Goal: Contribute content: Add original content to the website for others to see

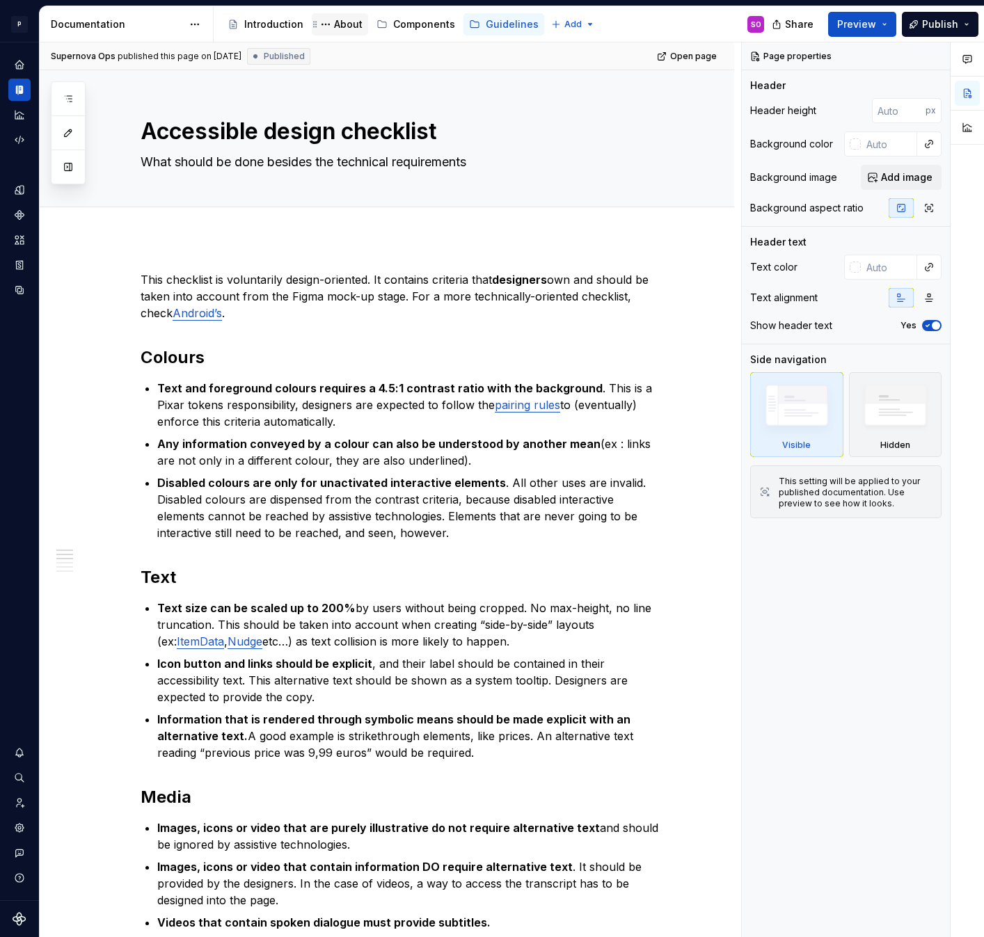
click at [345, 23] on div "About" at bounding box center [348, 24] width 29 height 14
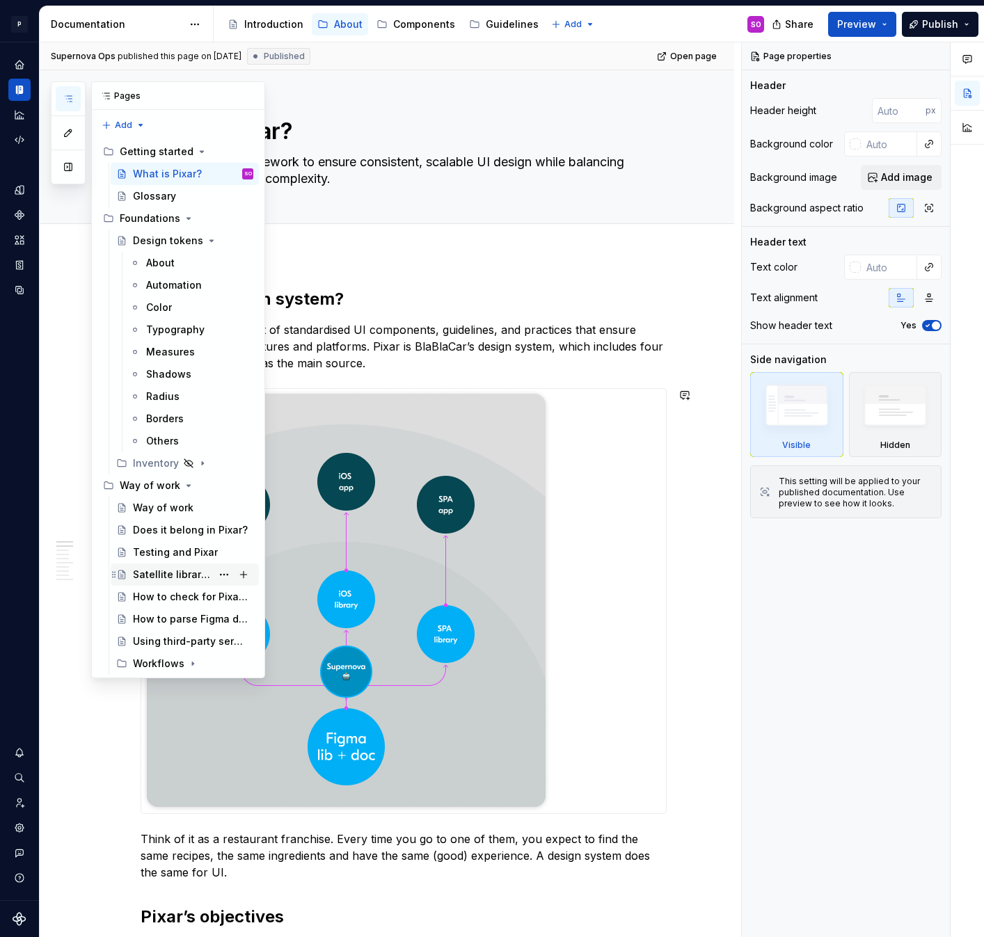
click at [189, 577] on div "Satellite libraries" at bounding box center [172, 575] width 79 height 14
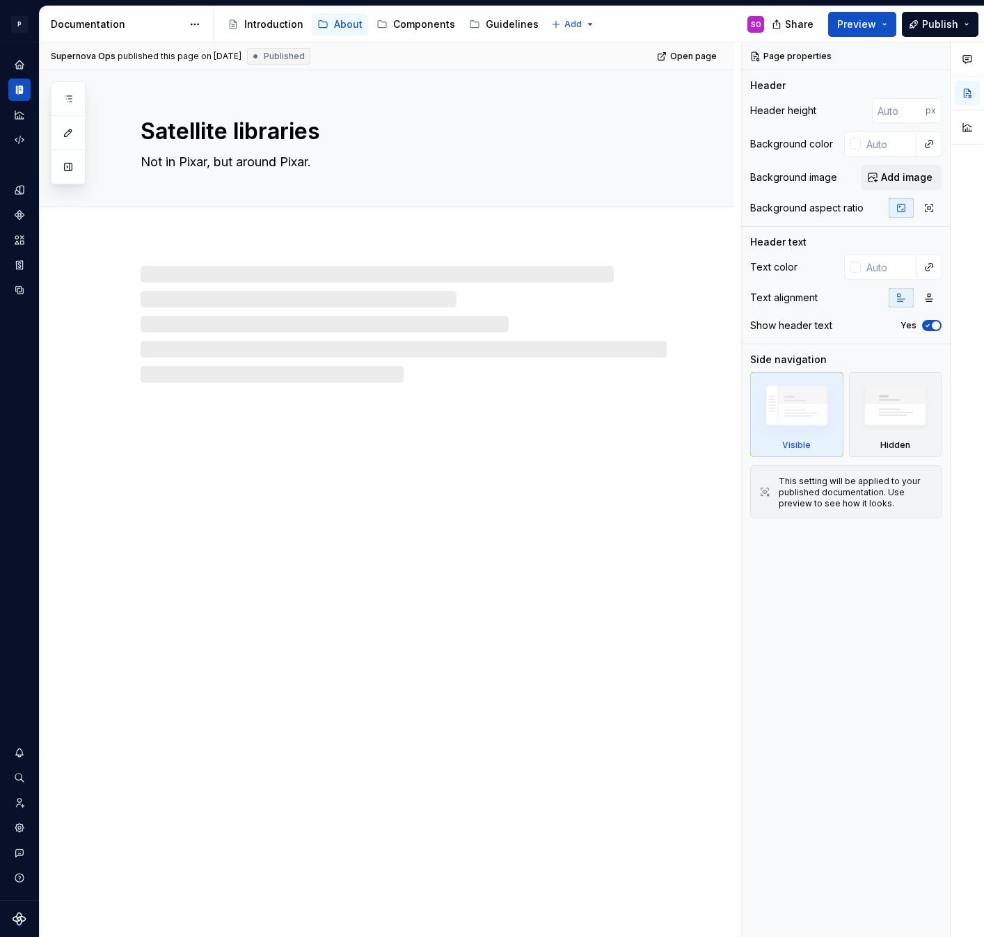
type textarea "*"
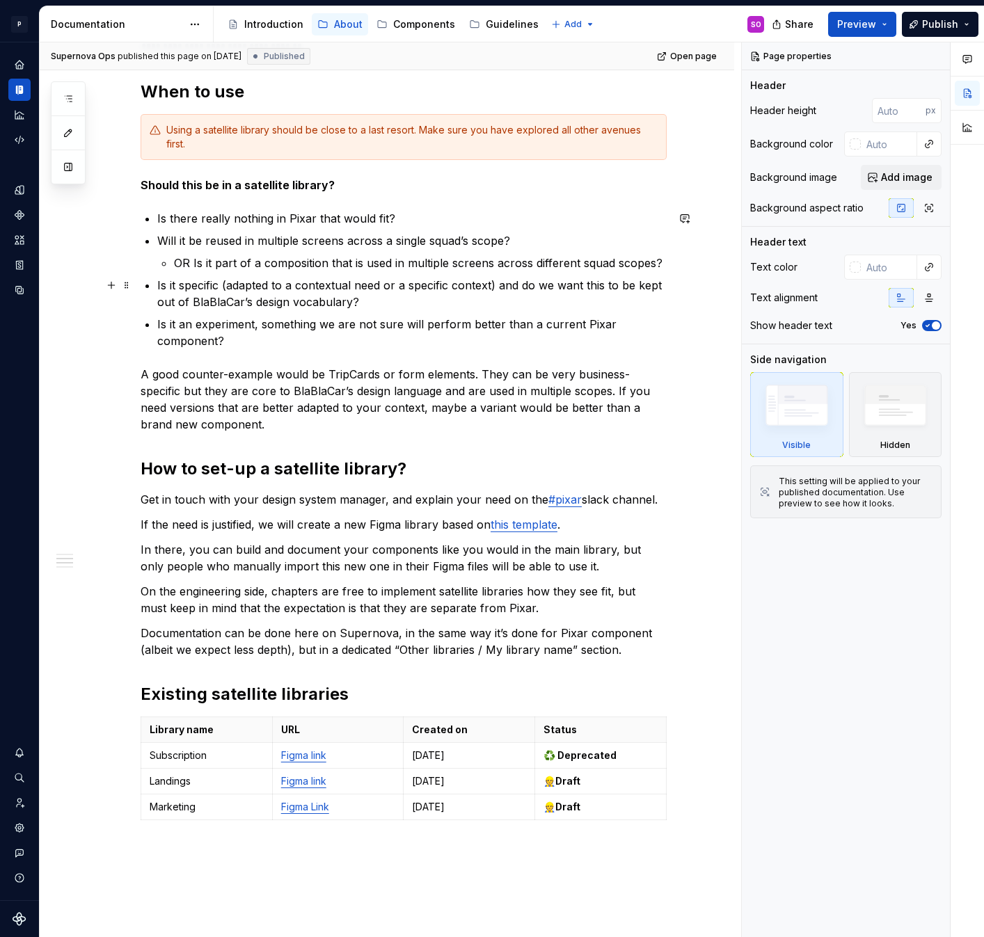
scroll to position [1183, 0]
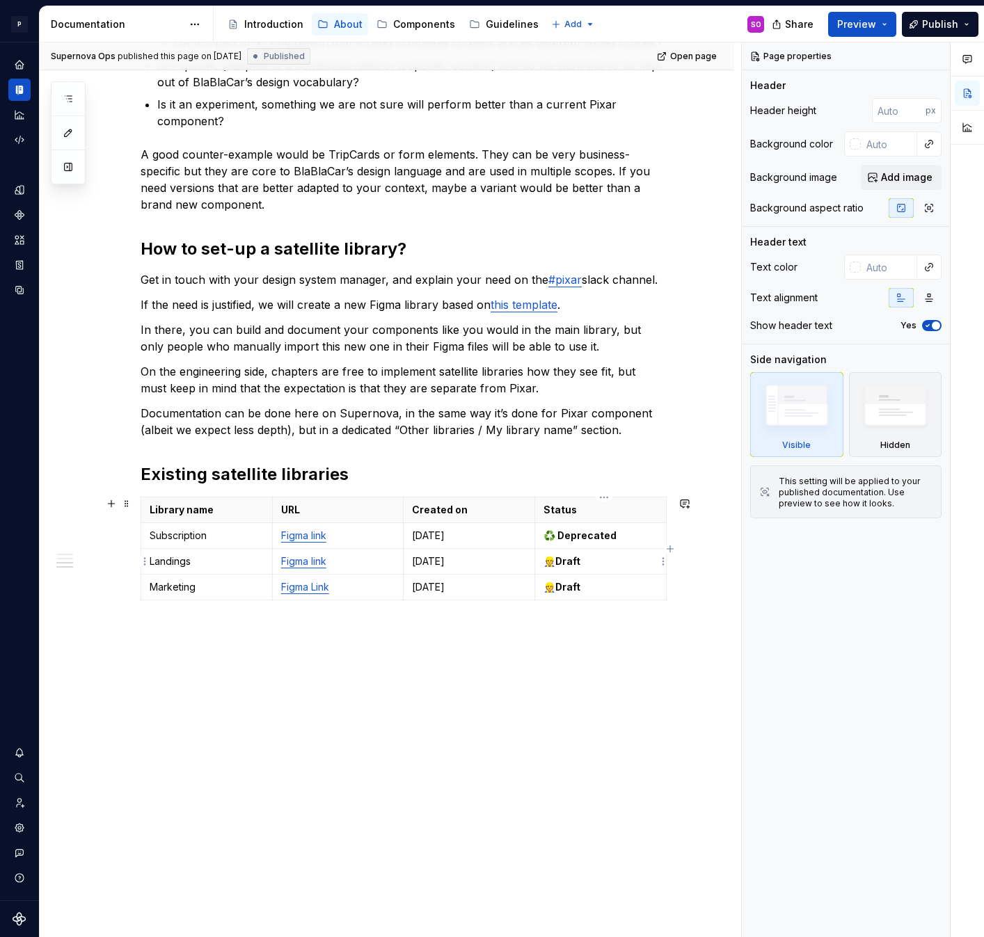
click at [600, 557] on p "👷 Draft" at bounding box center [601, 562] width 114 height 14
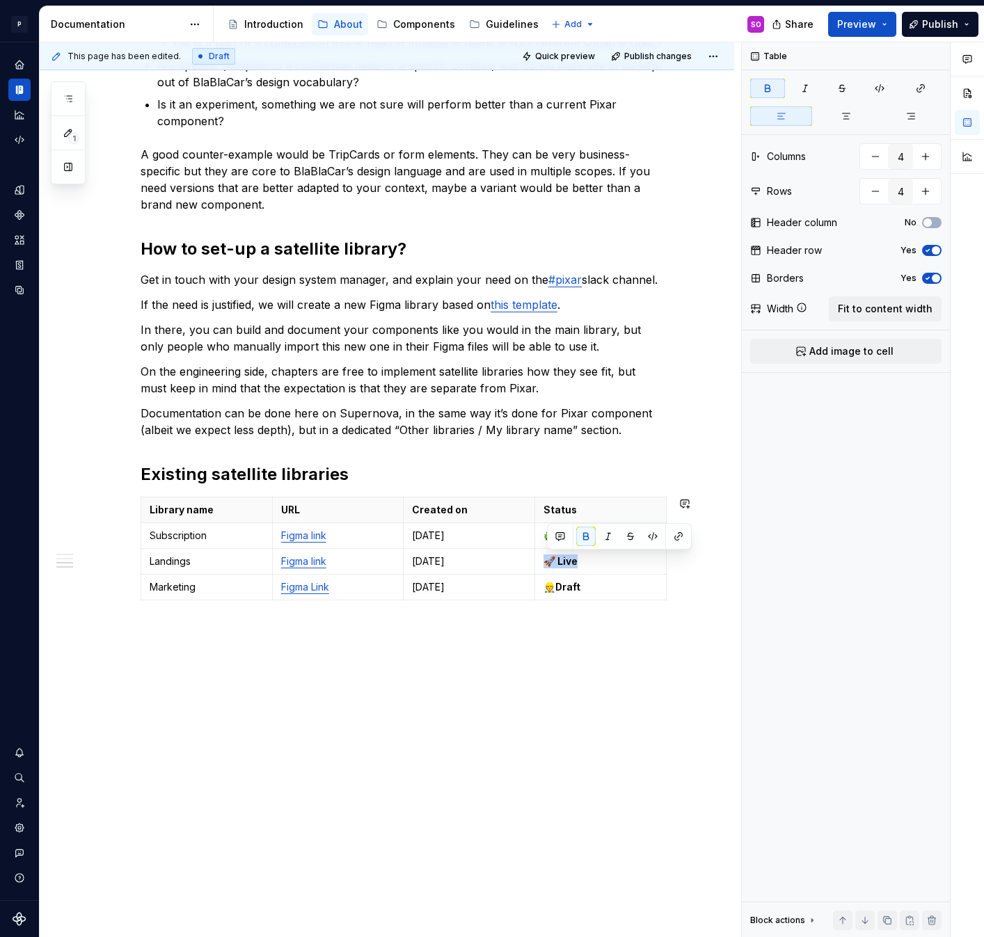
copy strong "🚀 Live"
click at [624, 595] on td "👷 Draft" at bounding box center [601, 588] width 132 height 26
click at [928, 19] on span "Publish" at bounding box center [940, 24] width 36 height 14
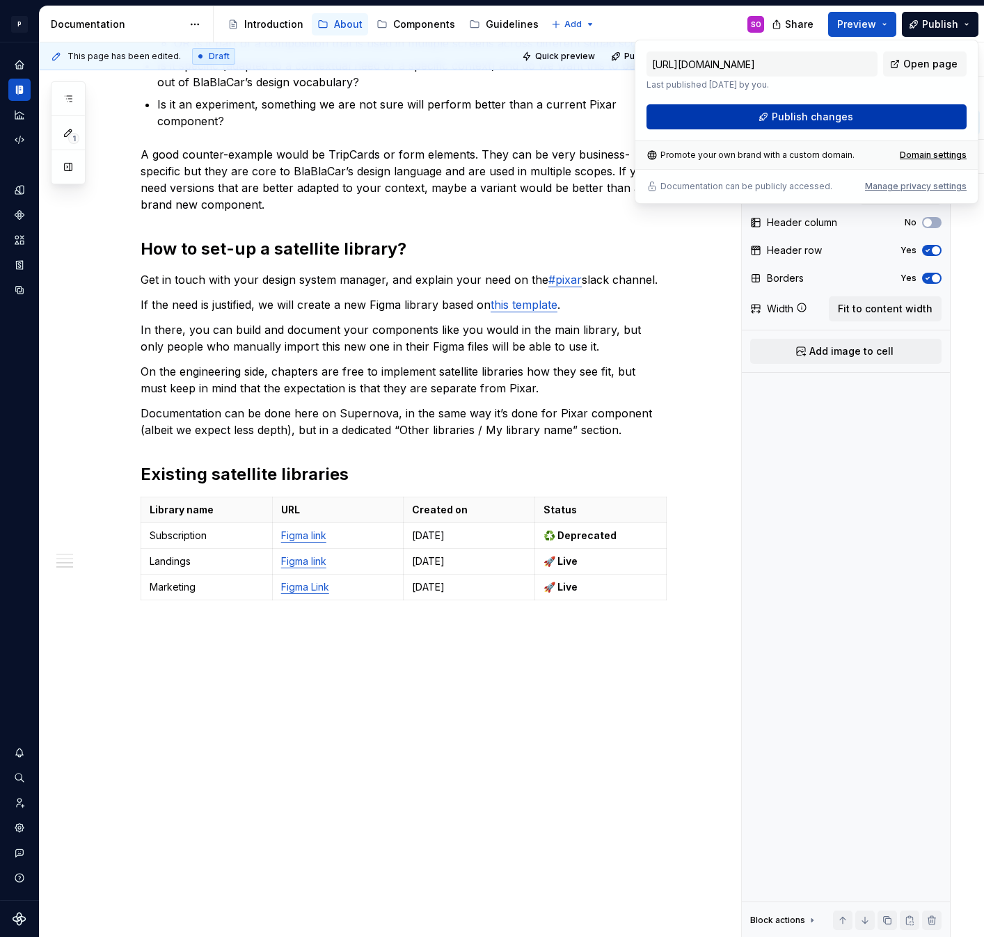
click at [832, 116] on span "Publish changes" at bounding box center [812, 117] width 81 height 14
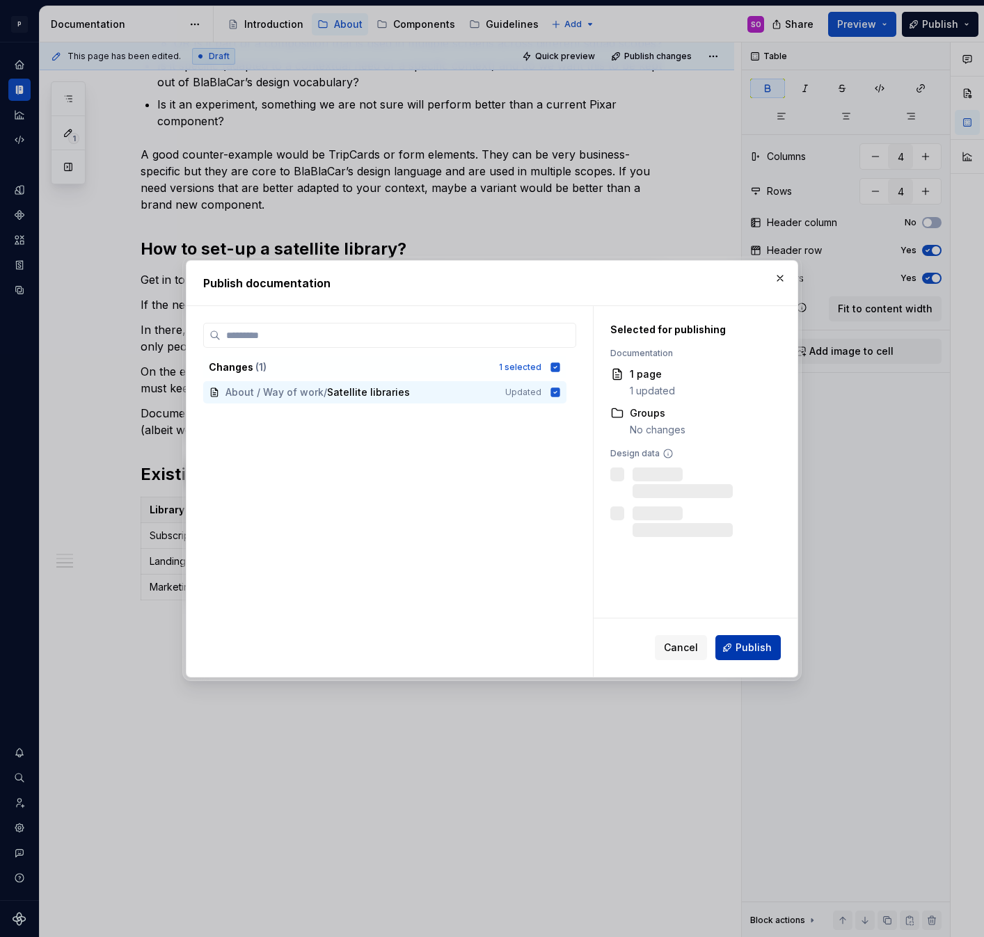
click at [751, 641] on span "Publish" at bounding box center [754, 648] width 36 height 14
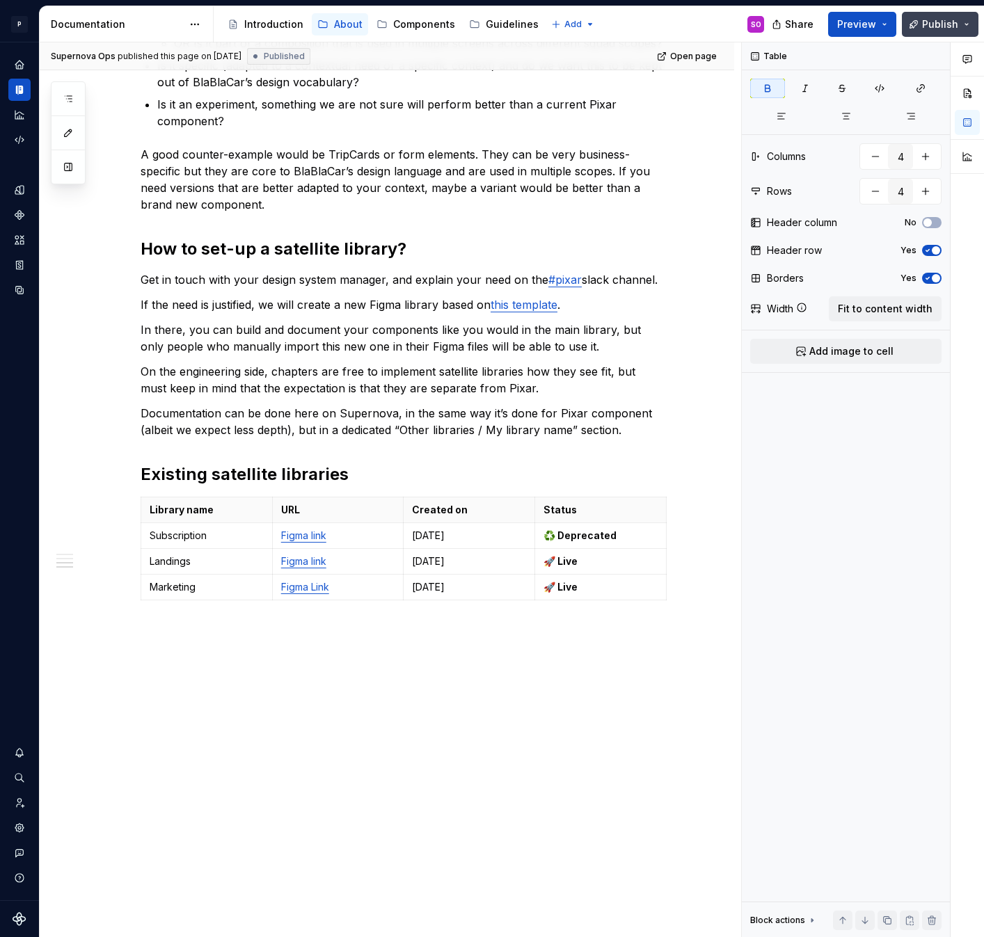
click at [970, 24] on button "Publish" at bounding box center [940, 24] width 77 height 25
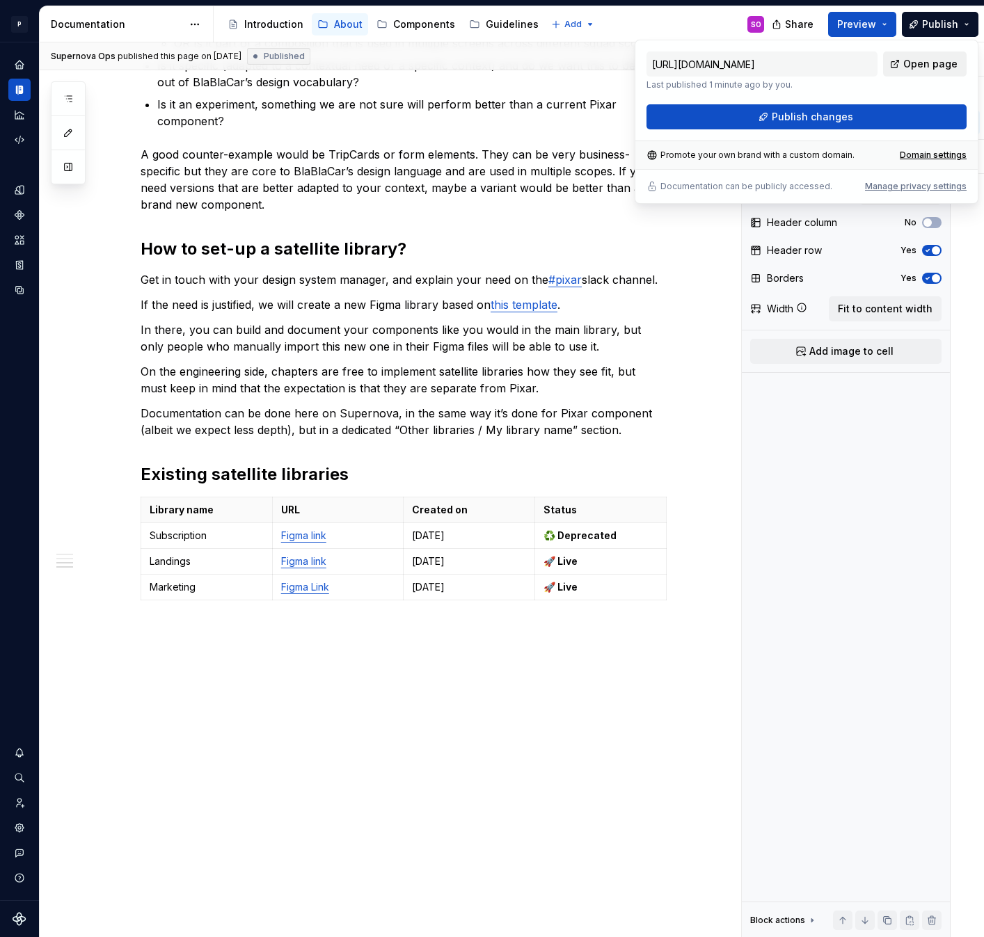
click at [918, 59] on span "Open page" at bounding box center [930, 64] width 54 height 14
type textarea "*"
